Goal: Task Accomplishment & Management: Manage account settings

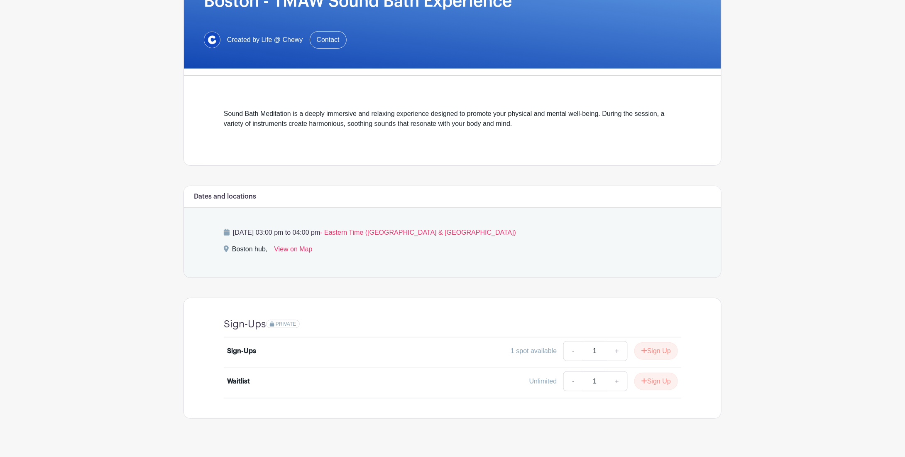
scroll to position [153, 0]
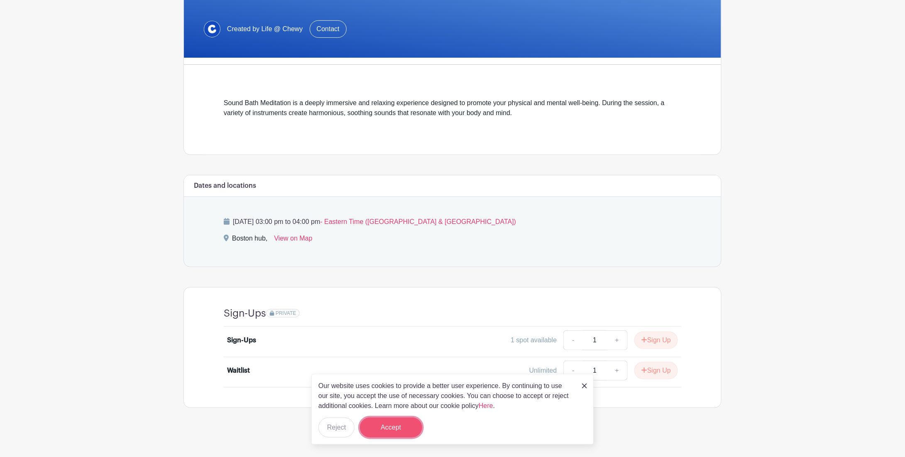
click at [390, 427] on button "Accept" at bounding box center [391, 427] width 62 height 20
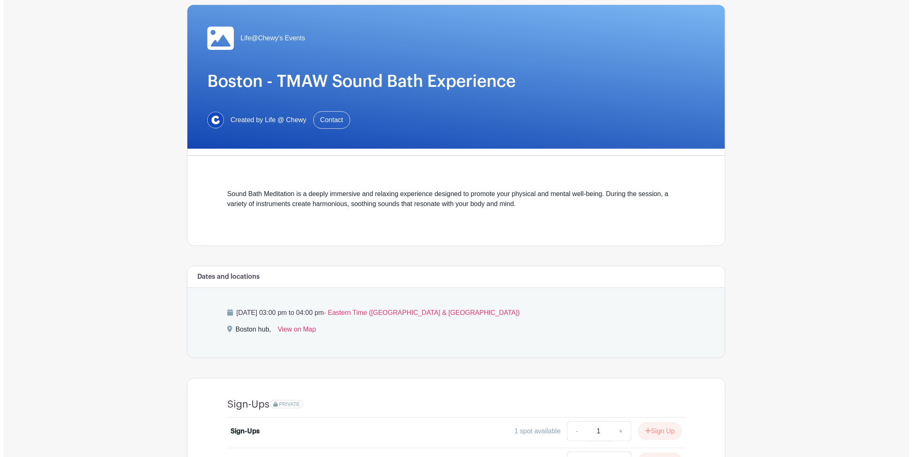
scroll to position [0, 0]
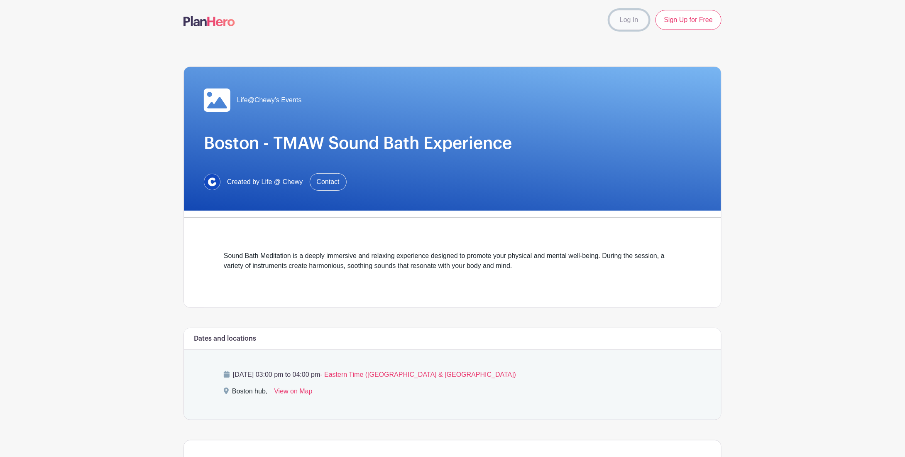
click at [627, 20] on link "Log In" at bounding box center [629, 20] width 39 height 20
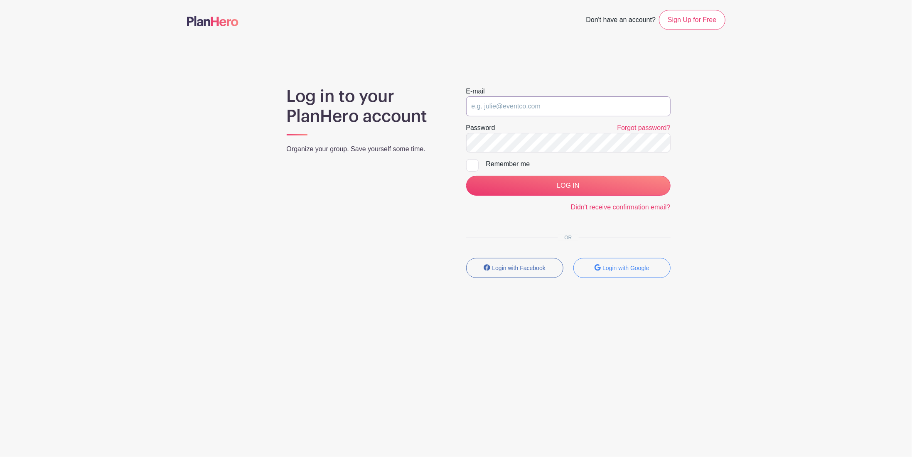
click at [540, 109] on input "email" at bounding box center [568, 106] width 204 height 20
type input "mkauffman1@chewy.com"
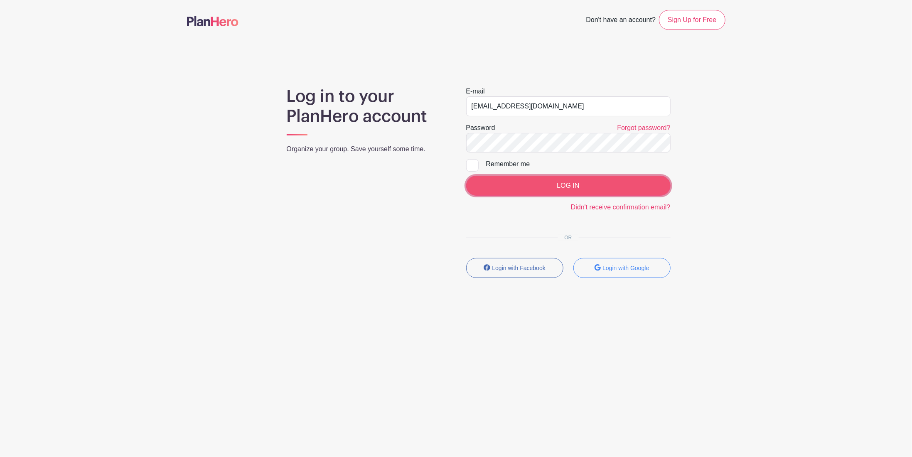
click at [571, 183] on input "LOG IN" at bounding box center [568, 186] width 204 height 20
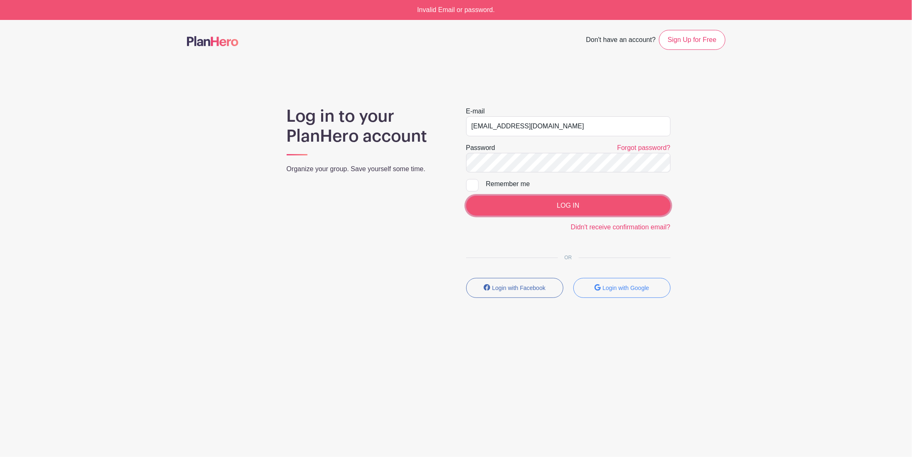
click at [574, 204] on input "LOG IN" at bounding box center [568, 206] width 204 height 20
click at [633, 150] on link "Forgot password?" at bounding box center [643, 147] width 53 height 7
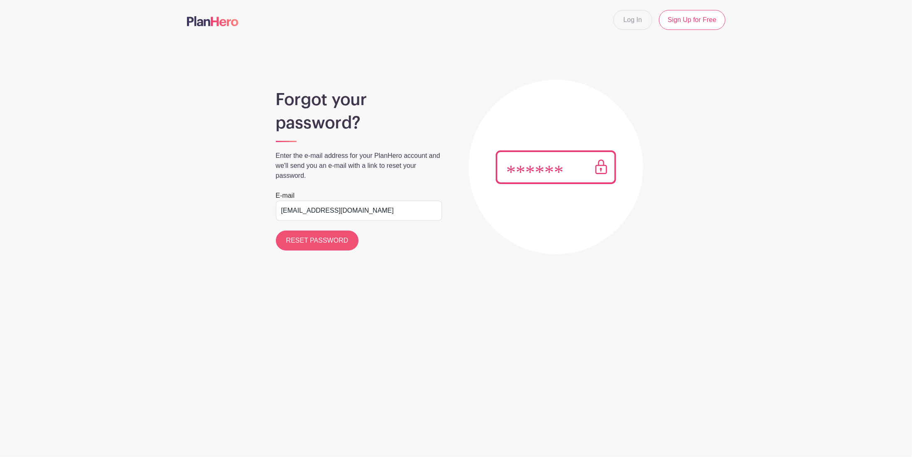
type input "[EMAIL_ADDRESS][DOMAIN_NAME]"
click at [309, 235] on input "RESET PASSWORD" at bounding box center [317, 241] width 83 height 20
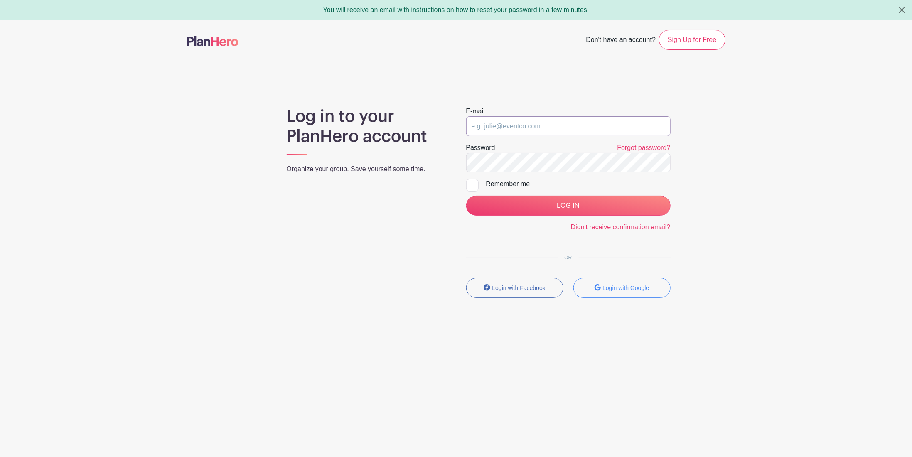
click at [532, 127] on input "email" at bounding box center [568, 126] width 204 height 20
type input "mkauffman1@chewy.com"
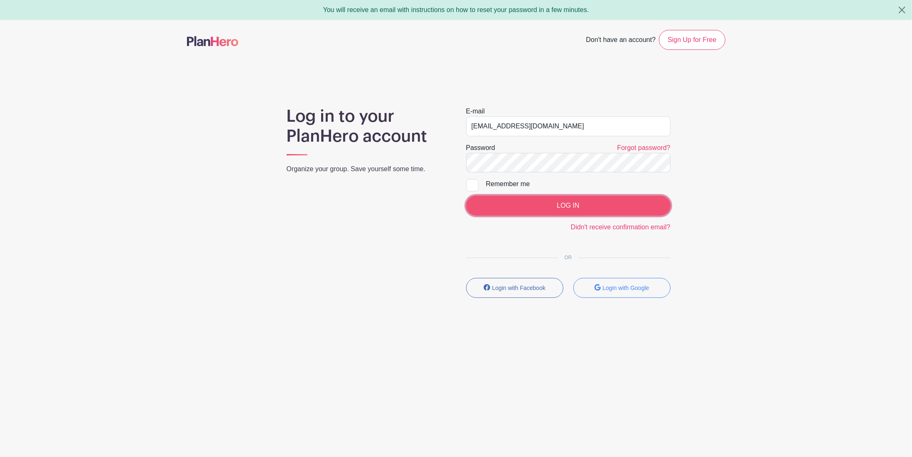
click at [568, 204] on input "LOG IN" at bounding box center [568, 206] width 204 height 20
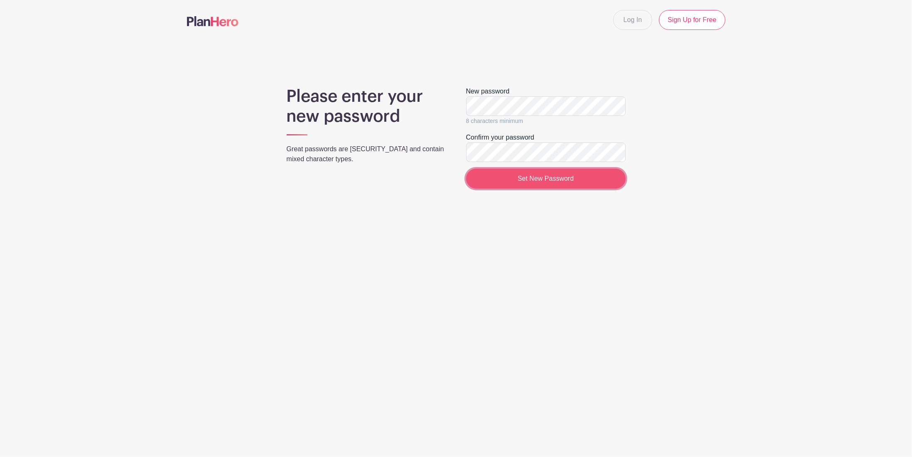
click at [550, 181] on input "Set New Password" at bounding box center [545, 179] width 159 height 20
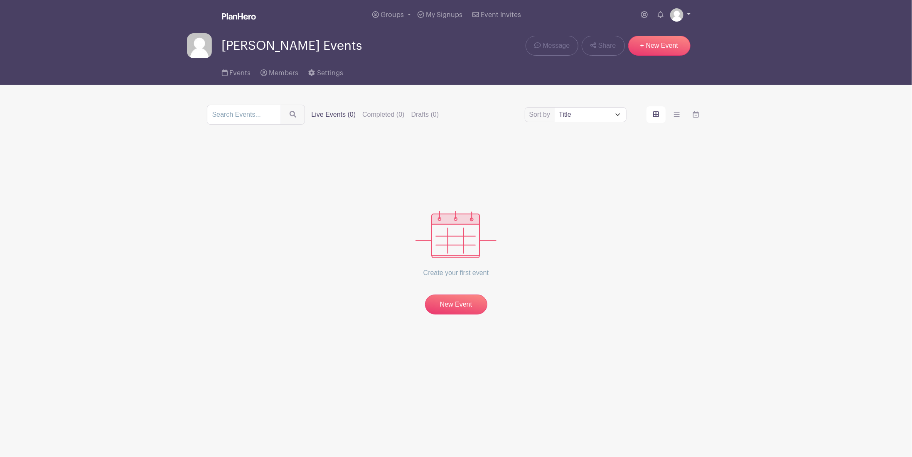
click at [689, 13] on link at bounding box center [680, 14] width 20 height 13
click at [635, 52] on link "Logout" at bounding box center [657, 54] width 66 height 13
